Goal: Navigation & Orientation: Go to known website

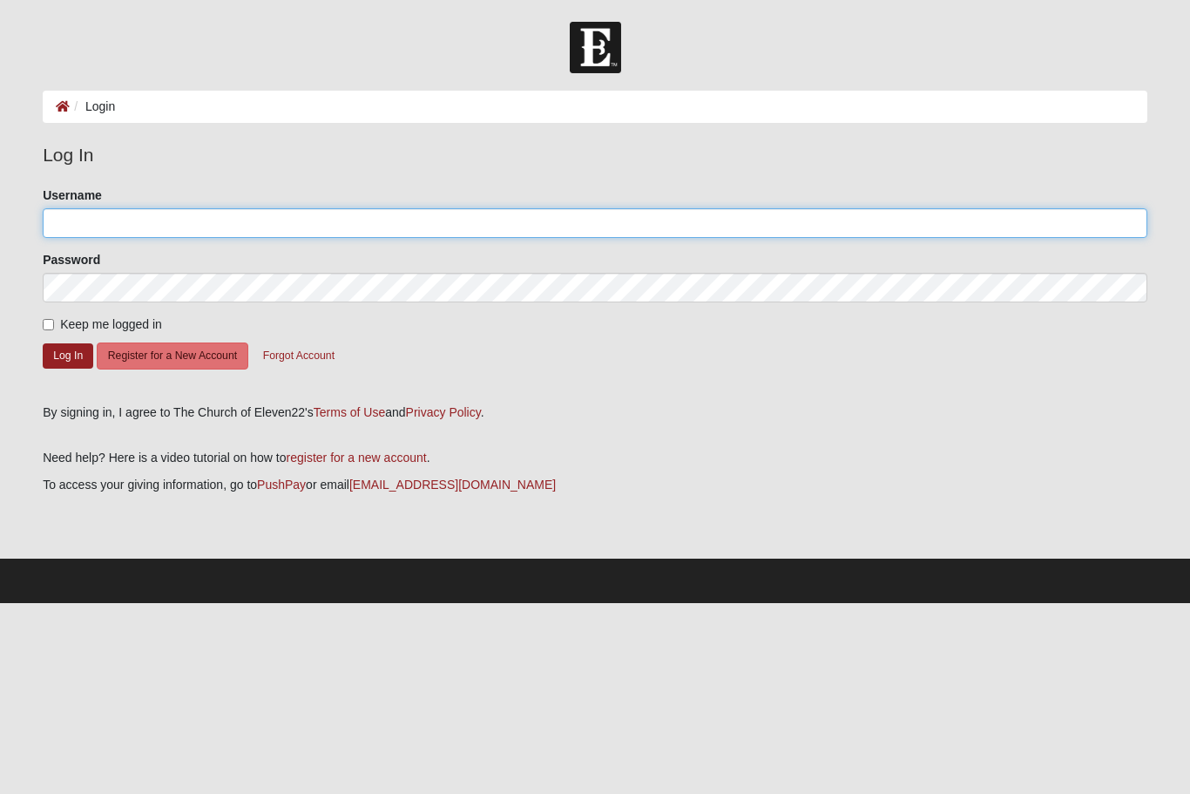
click at [321, 217] on input "Username" at bounding box center [595, 223] width 1105 height 30
type input "SYBell"
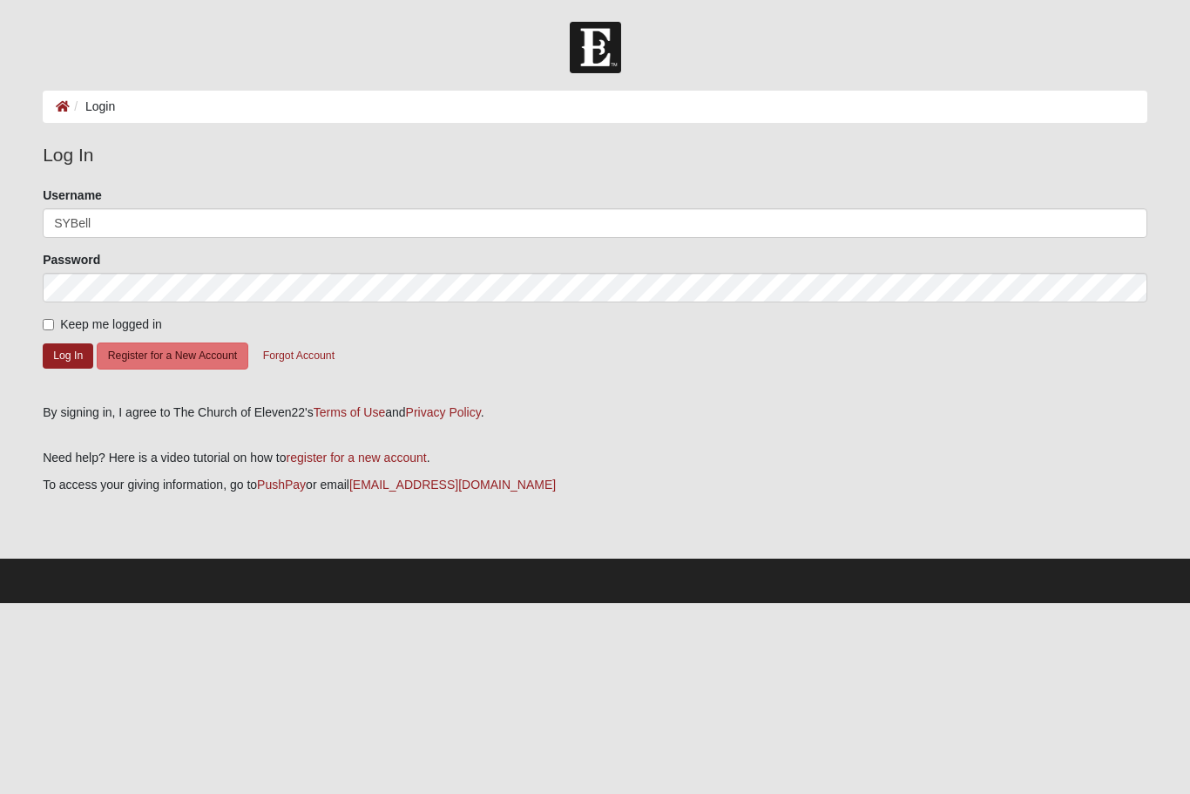
click at [68, 355] on button "Log In" at bounding box center [68, 355] width 51 height 25
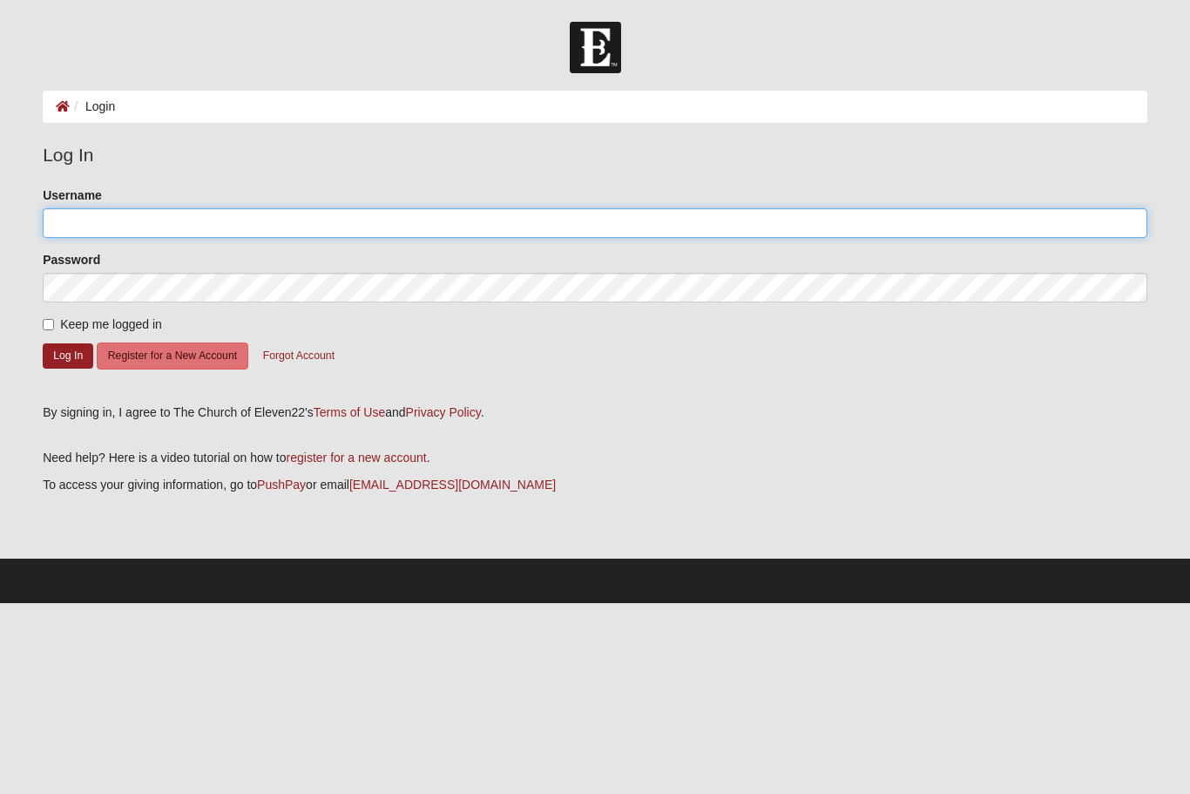
click at [190, 215] on input "Username" at bounding box center [595, 223] width 1105 height 30
type input "SYBell"
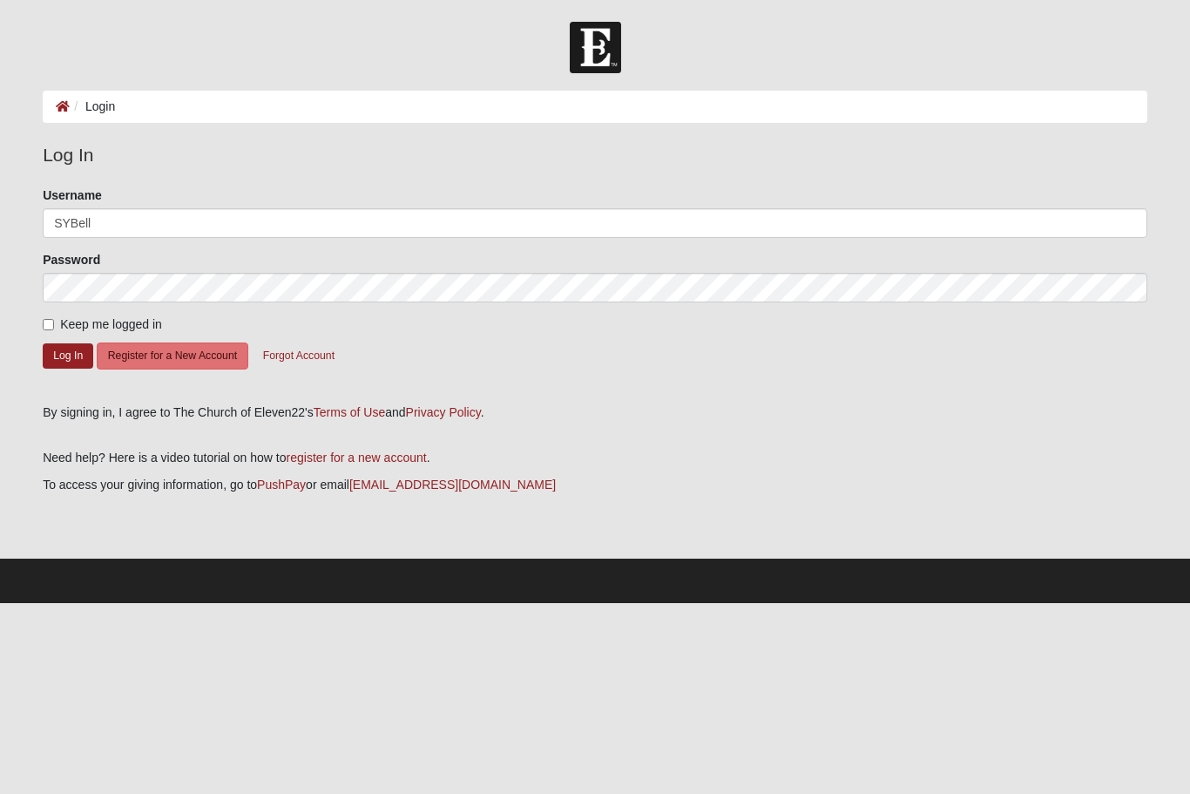
click at [46, 315] on label "Keep me logged in" at bounding box center [102, 324] width 119 height 18
click at [46, 319] on input "Keep me logged in" at bounding box center [48, 324] width 11 height 11
checkbox input "true"
click at [60, 353] on button "Log In" at bounding box center [68, 355] width 51 height 25
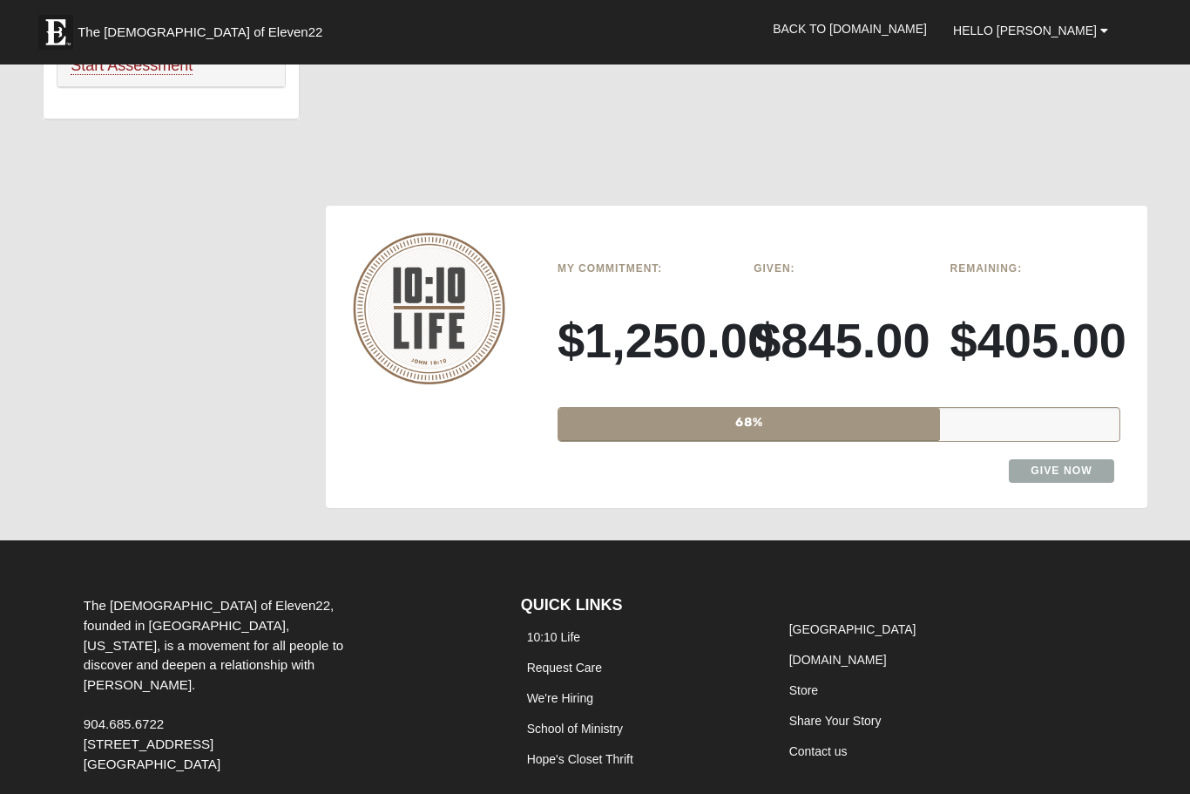
scroll to position [1345, 0]
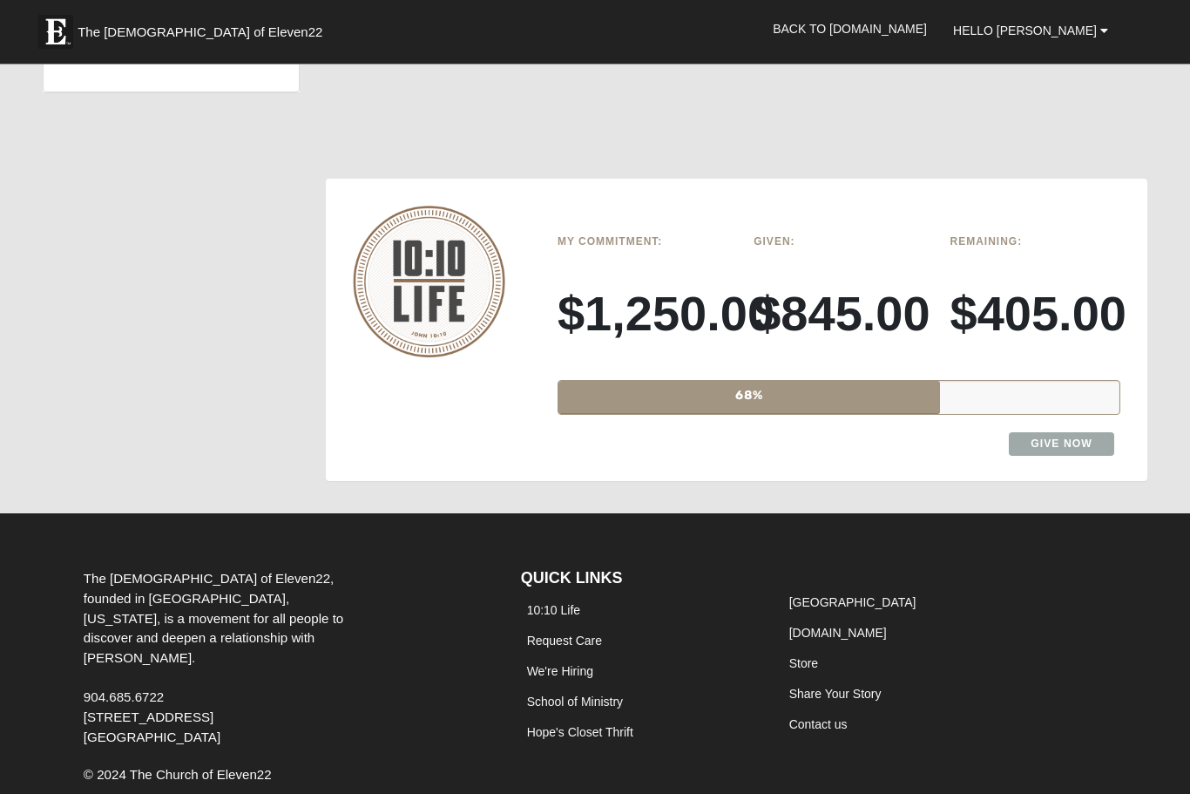
click at [1119, 10] on link "Hello Sylvia" at bounding box center [1030, 31] width 181 height 44
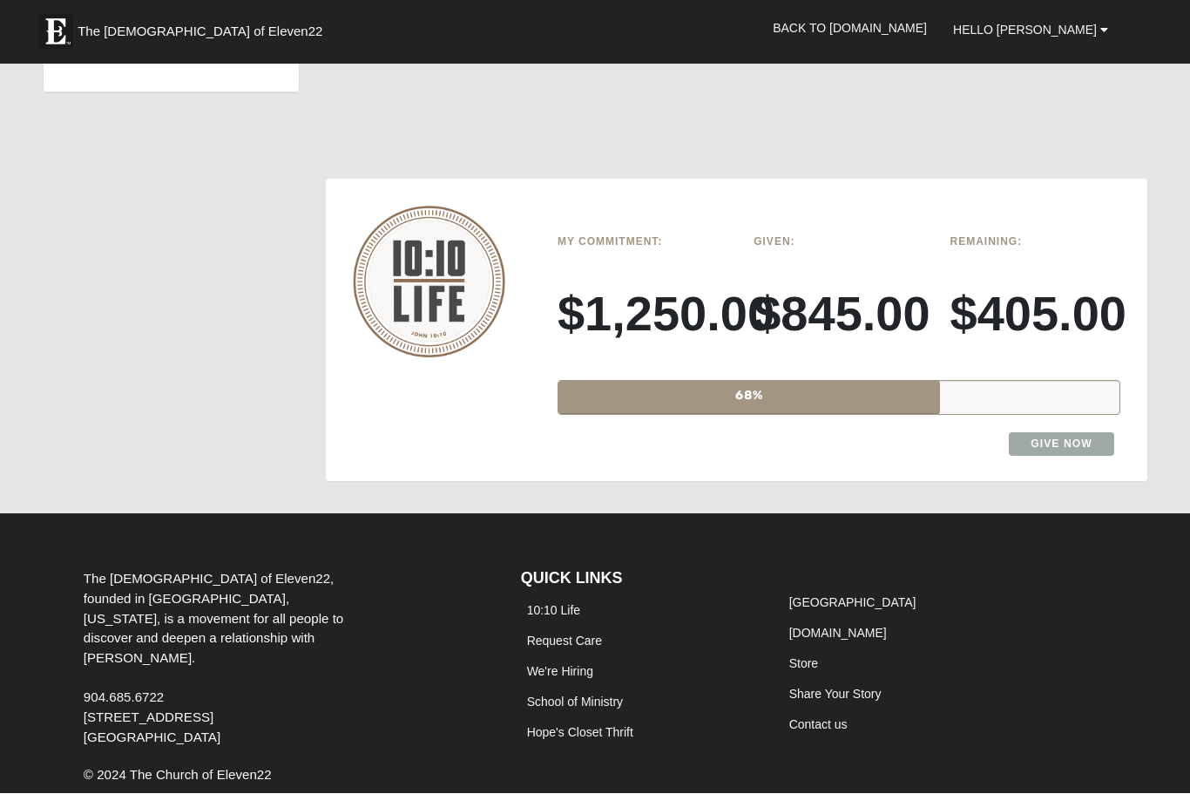
click at [937, 26] on link "Back to COE22.com" at bounding box center [850, 29] width 180 height 44
